Goal: Find specific page/section: Find specific page/section

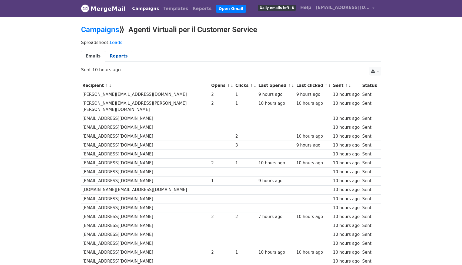
click at [117, 55] on link "Reports" at bounding box center [118, 56] width 27 height 11
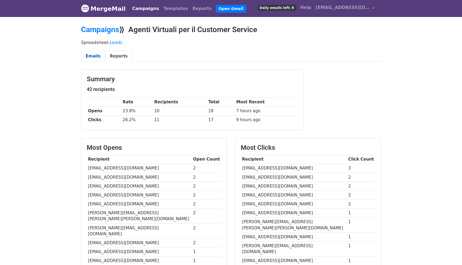
click at [91, 54] on link "Emails" at bounding box center [93, 56] width 24 height 11
